Goal: Task Accomplishment & Management: Manage account settings

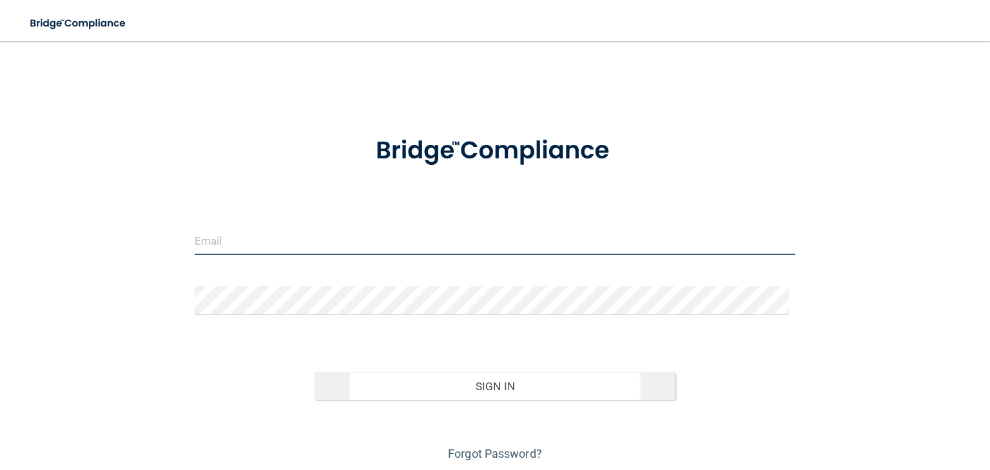
type input "[EMAIL_ADDRESS][DOMAIN_NAME]"
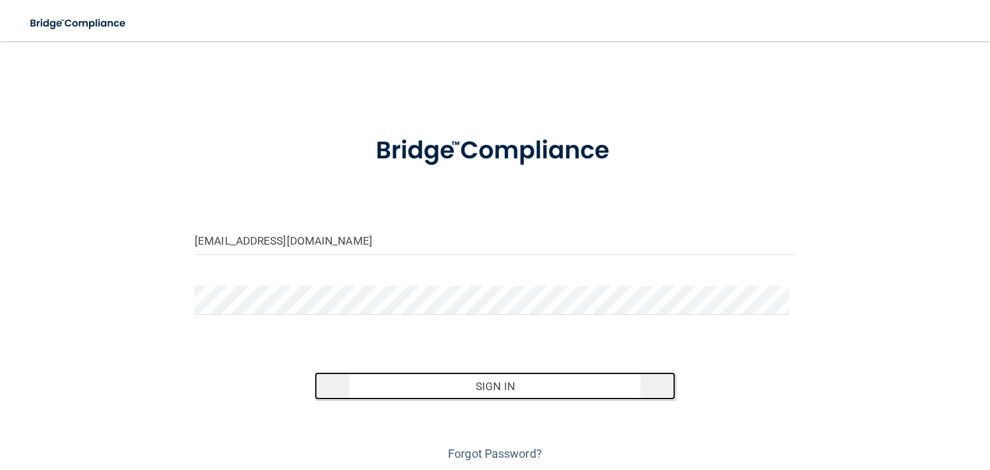
click at [398, 390] on button "Sign In" at bounding box center [494, 386] width 360 height 28
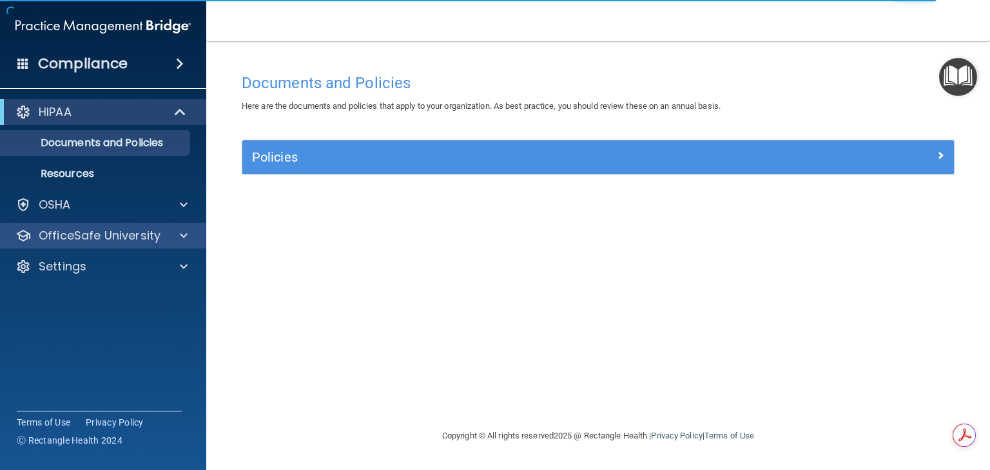
click at [173, 246] on div "OfficeSafe University" at bounding box center [103, 236] width 207 height 26
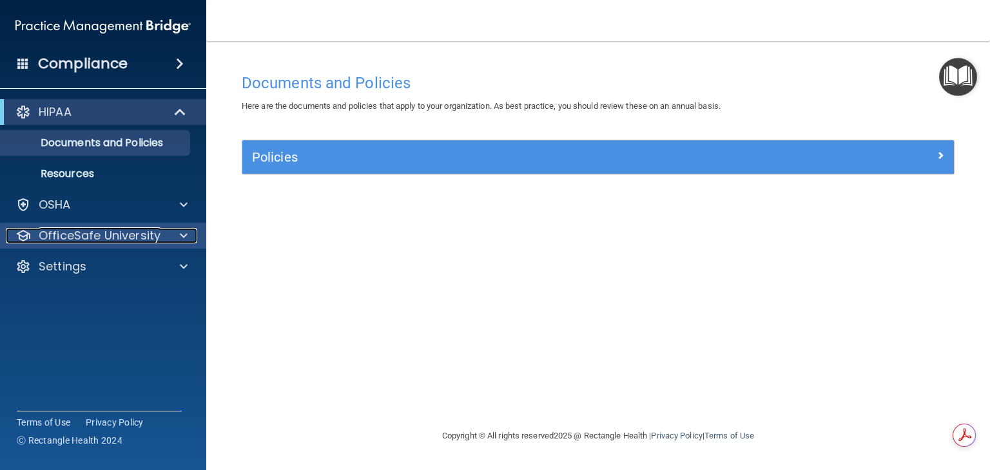
click at [162, 240] on div "OfficeSafe University" at bounding box center [86, 235] width 160 height 15
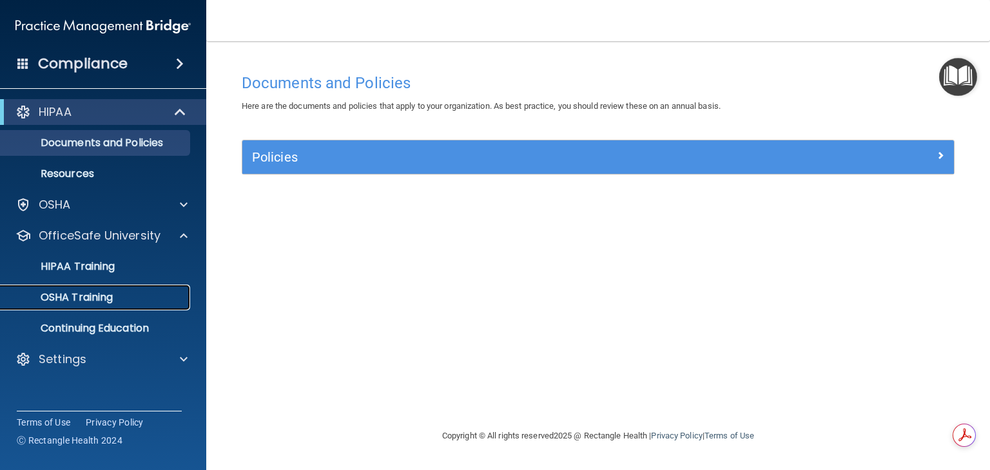
click at [137, 293] on div "OSHA Training" at bounding box center [96, 297] width 176 height 13
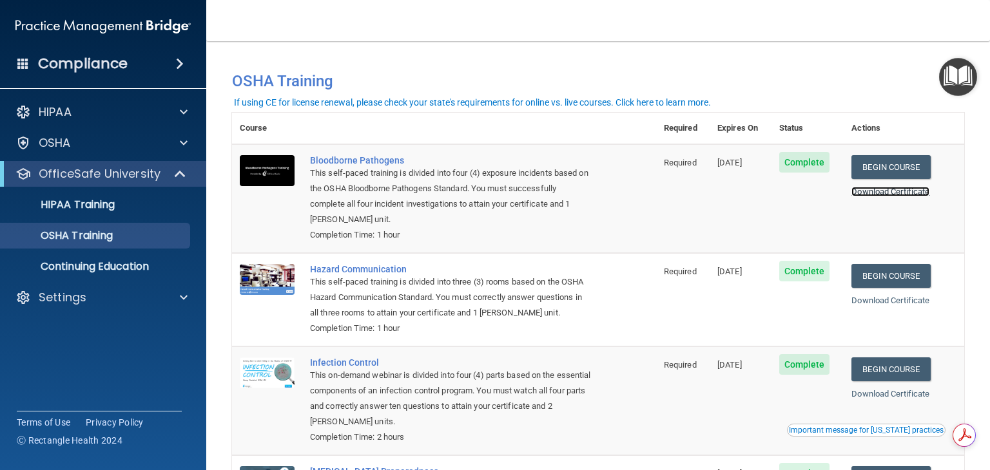
click at [892, 189] on link "Download Certificate" at bounding box center [890, 192] width 78 height 10
drag, startPoint x: 113, startPoint y: 208, endPoint x: 91, endPoint y: 208, distance: 22.6
drag, startPoint x: 91, startPoint y: 208, endPoint x: 64, endPoint y: 204, distance: 26.6
click at [64, 204] on p "HIPAA Training" at bounding box center [61, 204] width 106 height 13
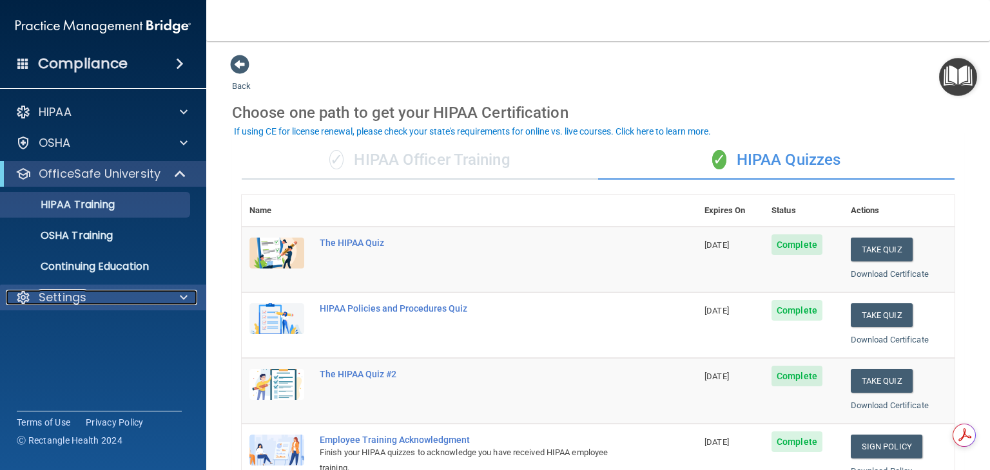
drag, startPoint x: 144, startPoint y: 300, endPoint x: 91, endPoint y: 302, distance: 52.9
click at [91, 302] on div "Settings" at bounding box center [86, 297] width 160 height 15
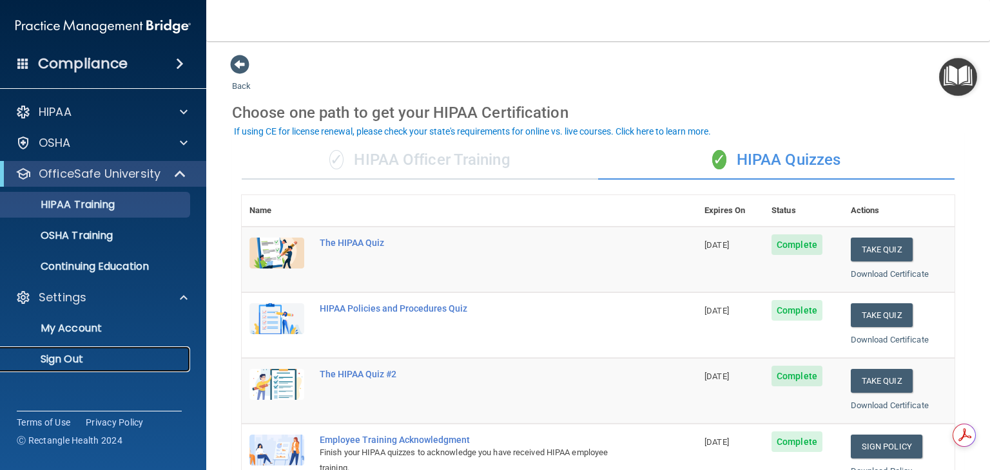
click at [78, 353] on p "Sign Out" at bounding box center [96, 359] width 176 height 13
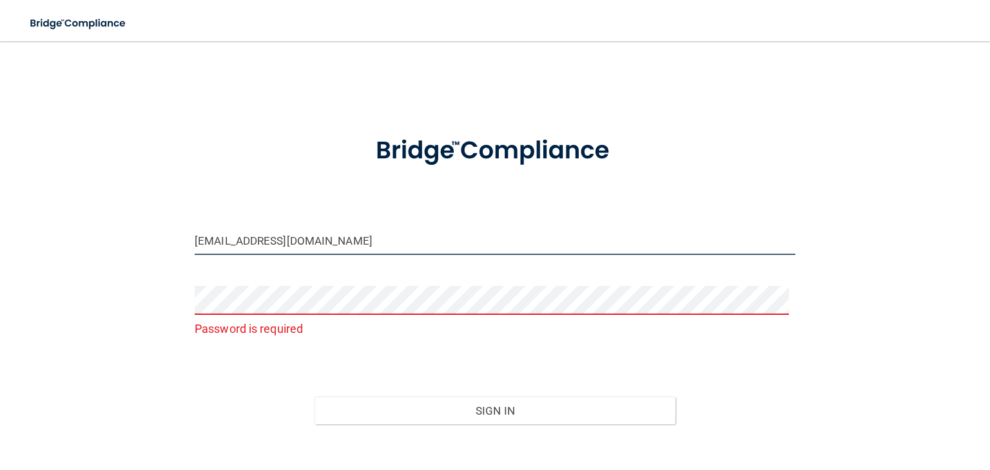
click at [305, 240] on input "[EMAIL_ADDRESS][DOMAIN_NAME]" at bounding box center [495, 240] width 601 height 29
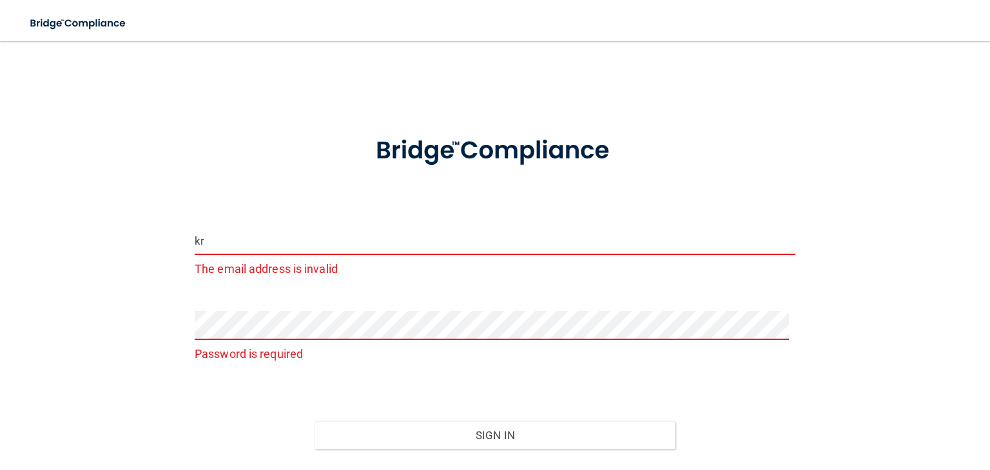
type input "k"
